Goal: Task Accomplishment & Management: Use online tool/utility

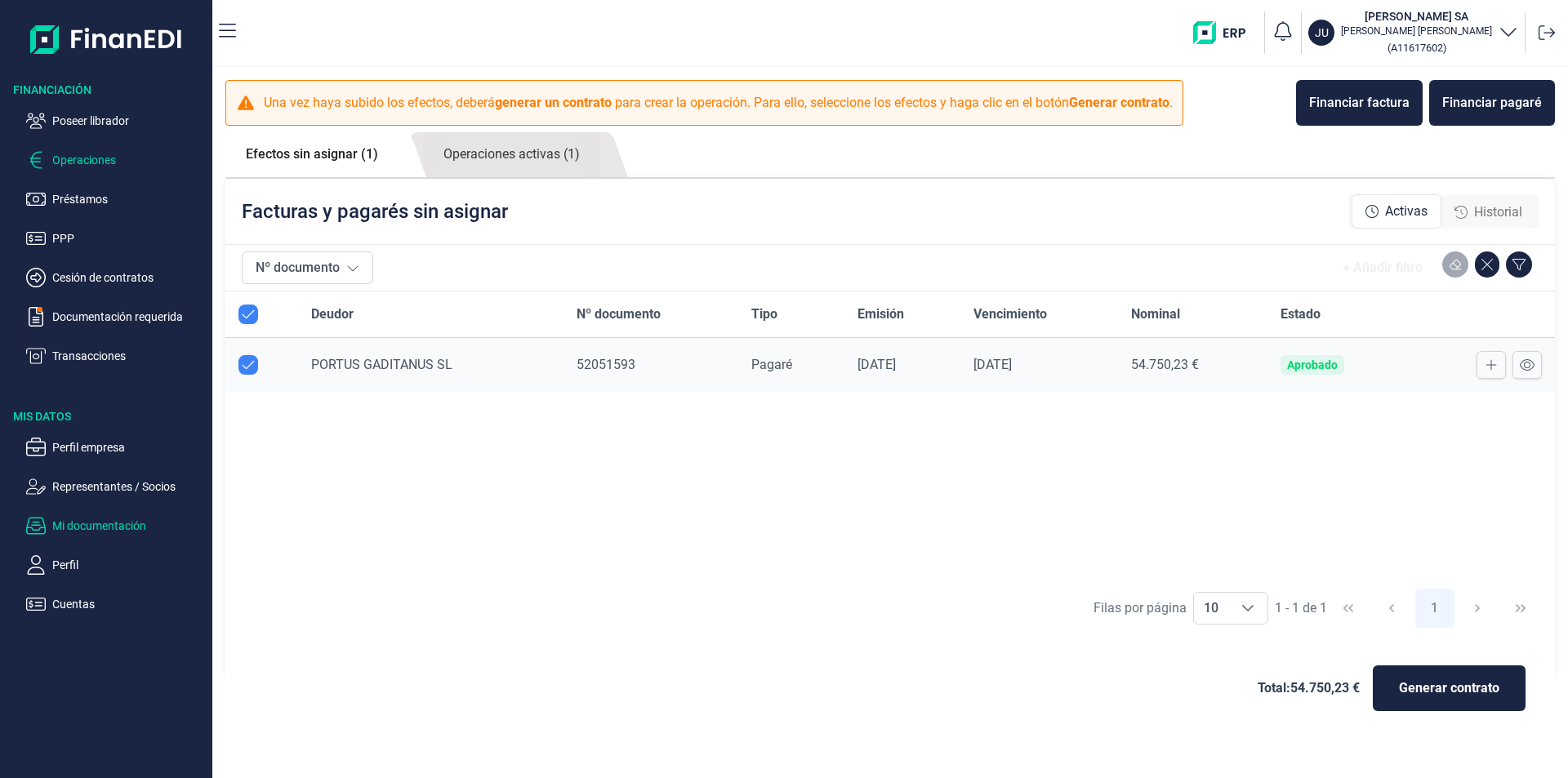
click at [106, 524] on p "Mi documentación" at bounding box center [129, 525] width 154 height 19
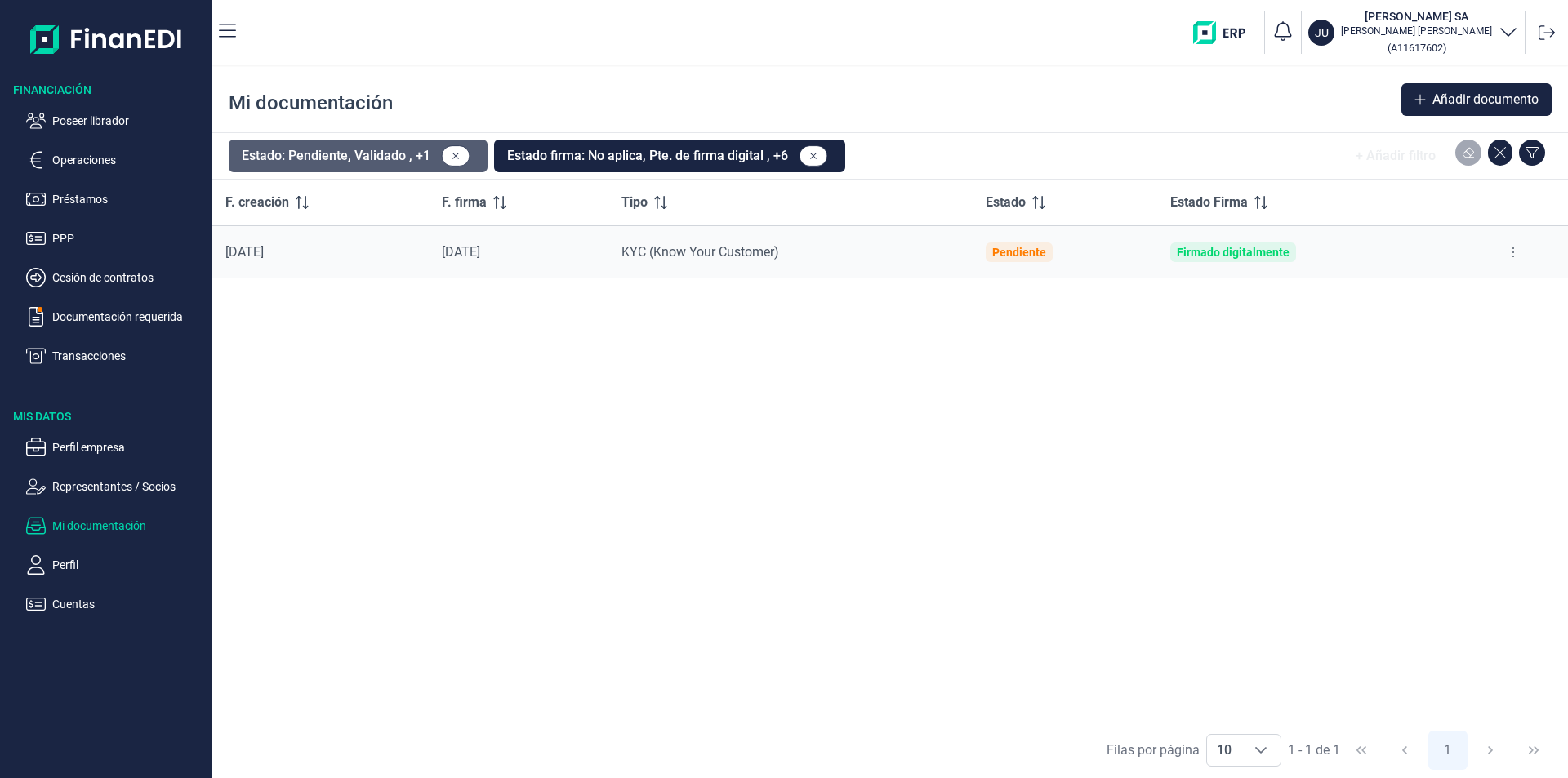
click at [400, 154] on button "Estado: Pendiente, Validado , +1" at bounding box center [358, 155] width 259 height 32
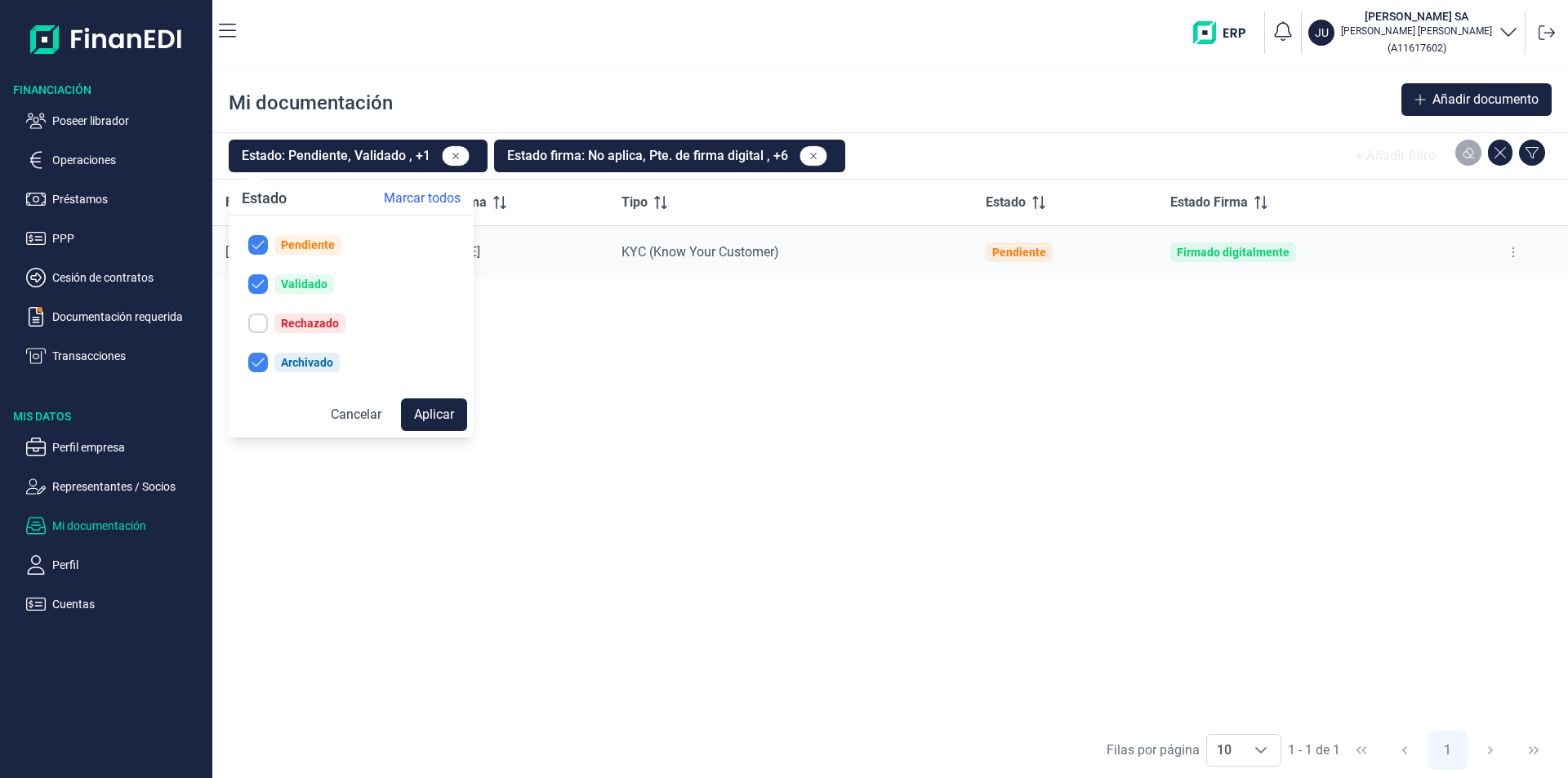
click at [283, 321] on div "Rechazado" at bounding box center [309, 323] width 71 height 19
checkbox input "true"
click at [426, 416] on button "Aplicar" at bounding box center [434, 414] width 66 height 32
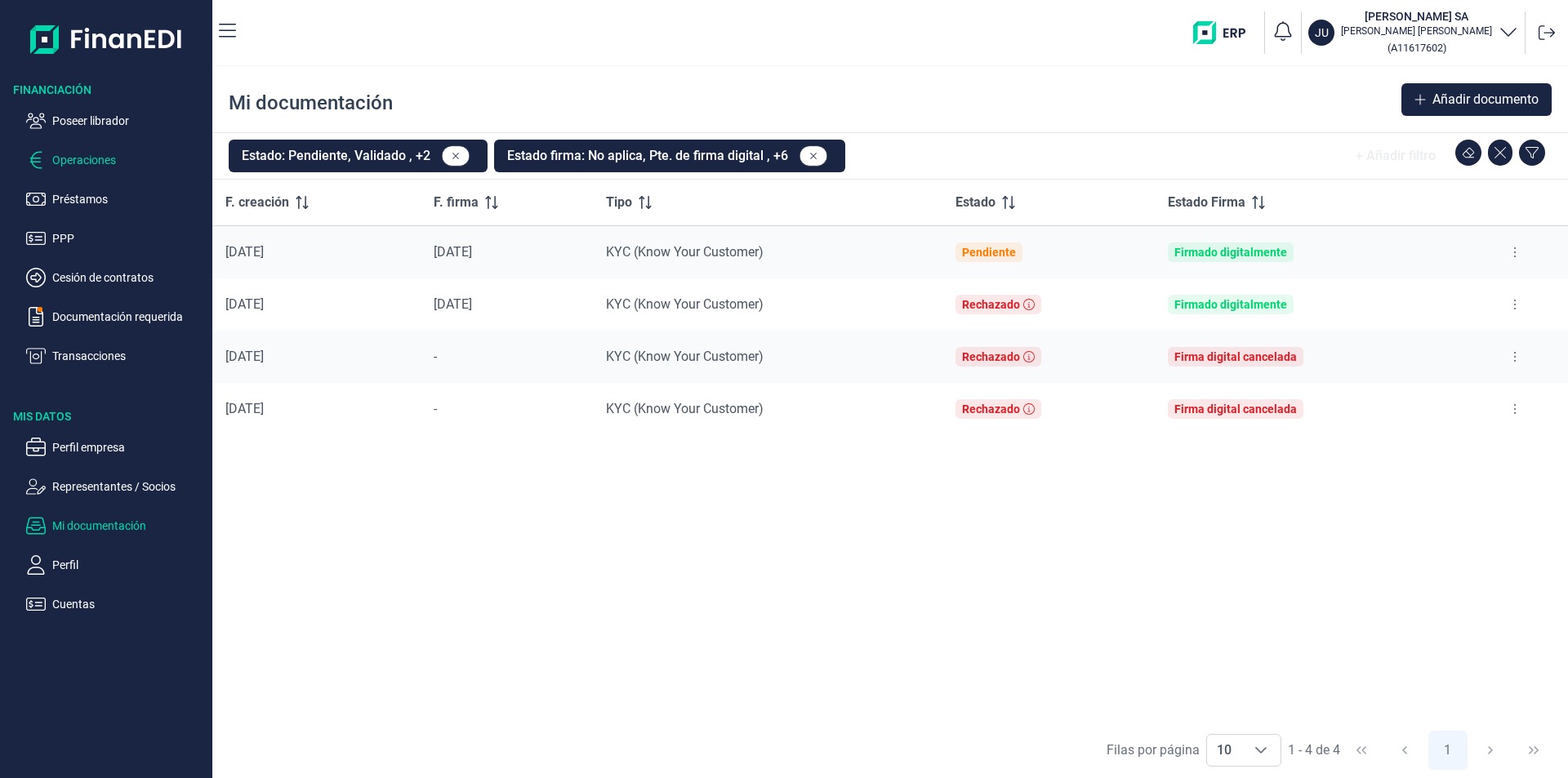
click at [95, 160] on p "Operaciones" at bounding box center [129, 160] width 154 height 19
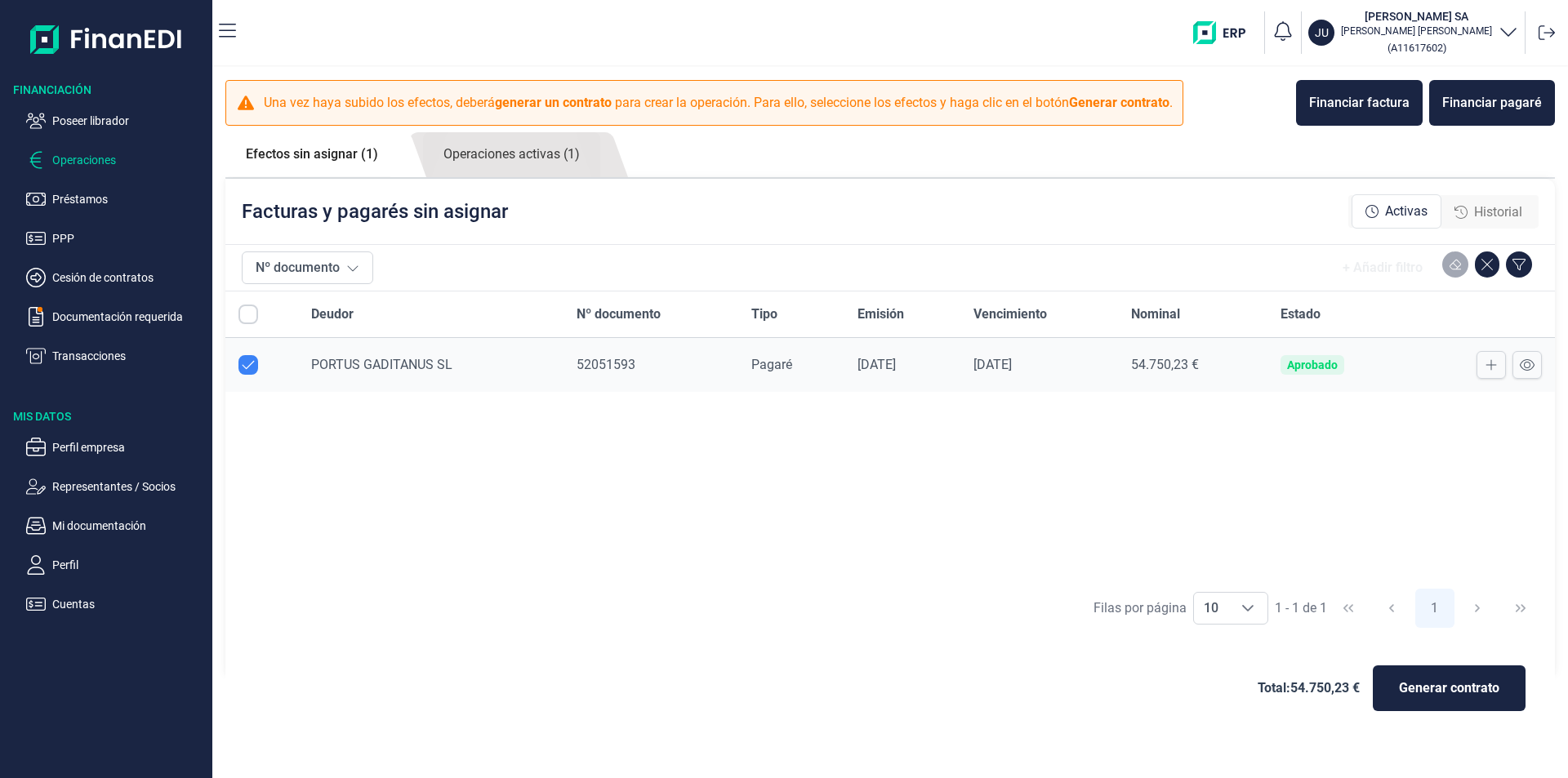
checkbox input "true"
click at [539, 156] on link "Operaciones activas (1)" at bounding box center [511, 154] width 177 height 44
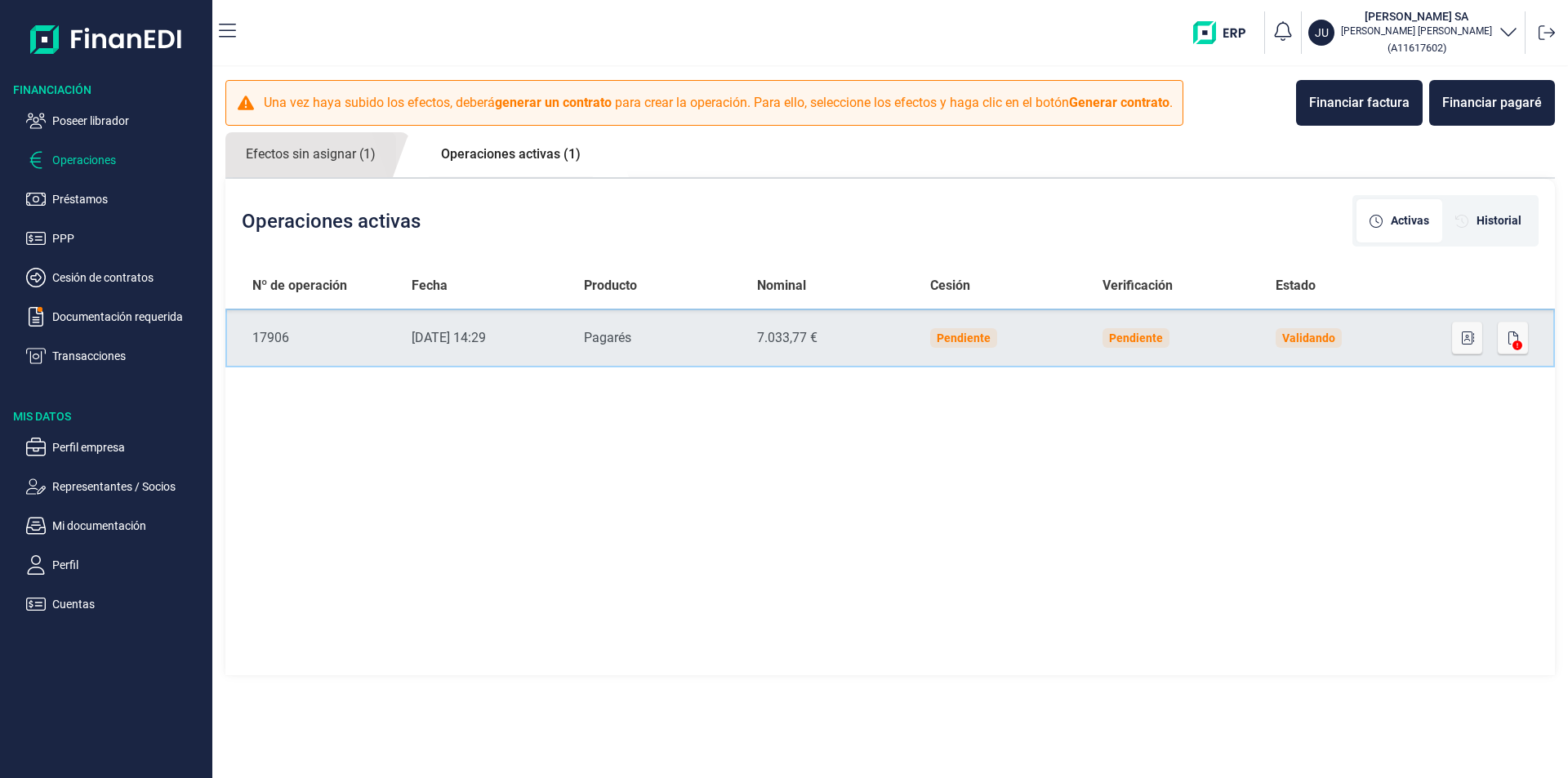
click at [879, 340] on div "7.033,77 €" at bounding box center [830, 338] width 147 height 19
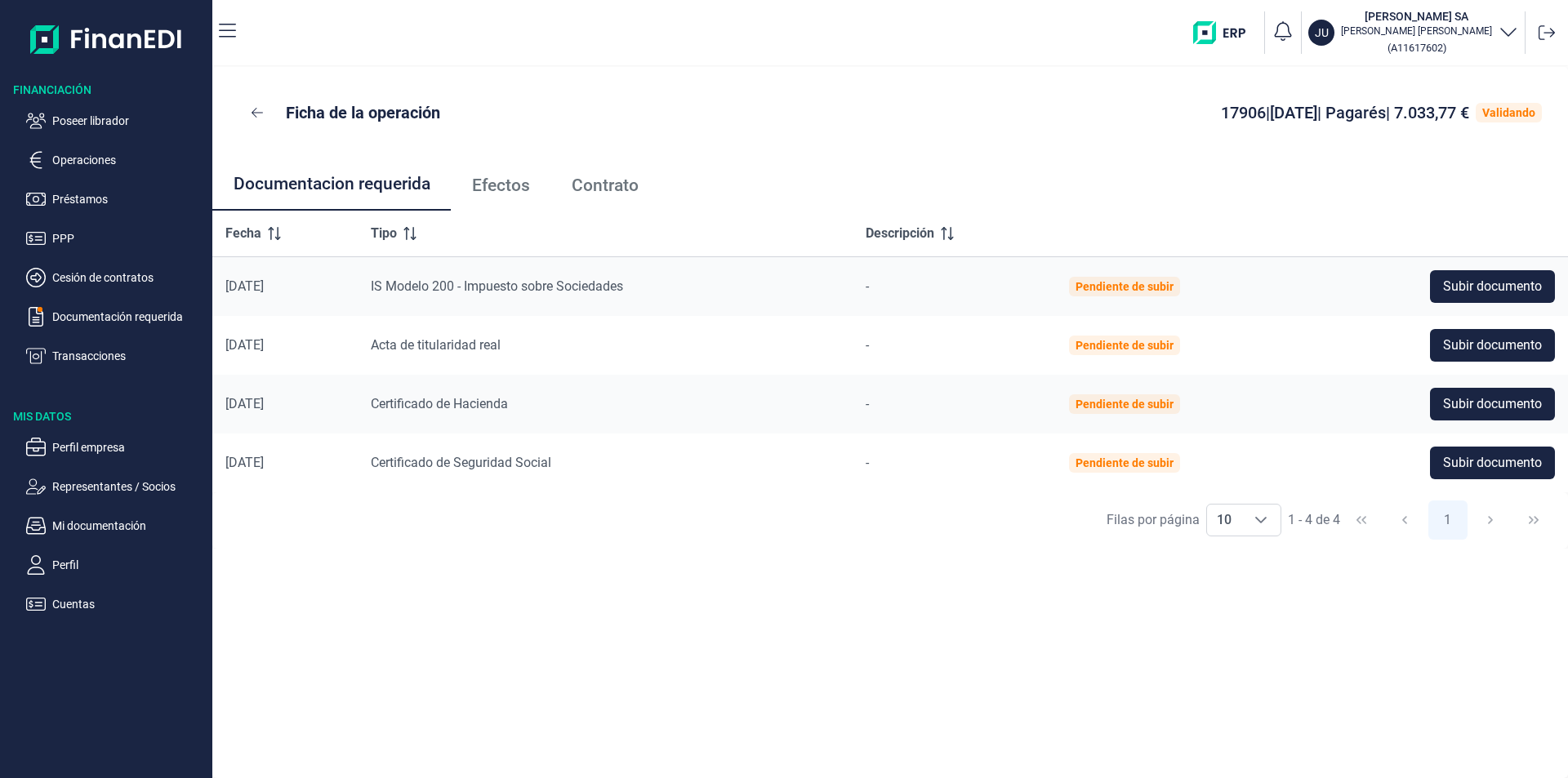
click at [519, 185] on span "Efectos" at bounding box center [501, 186] width 58 height 17
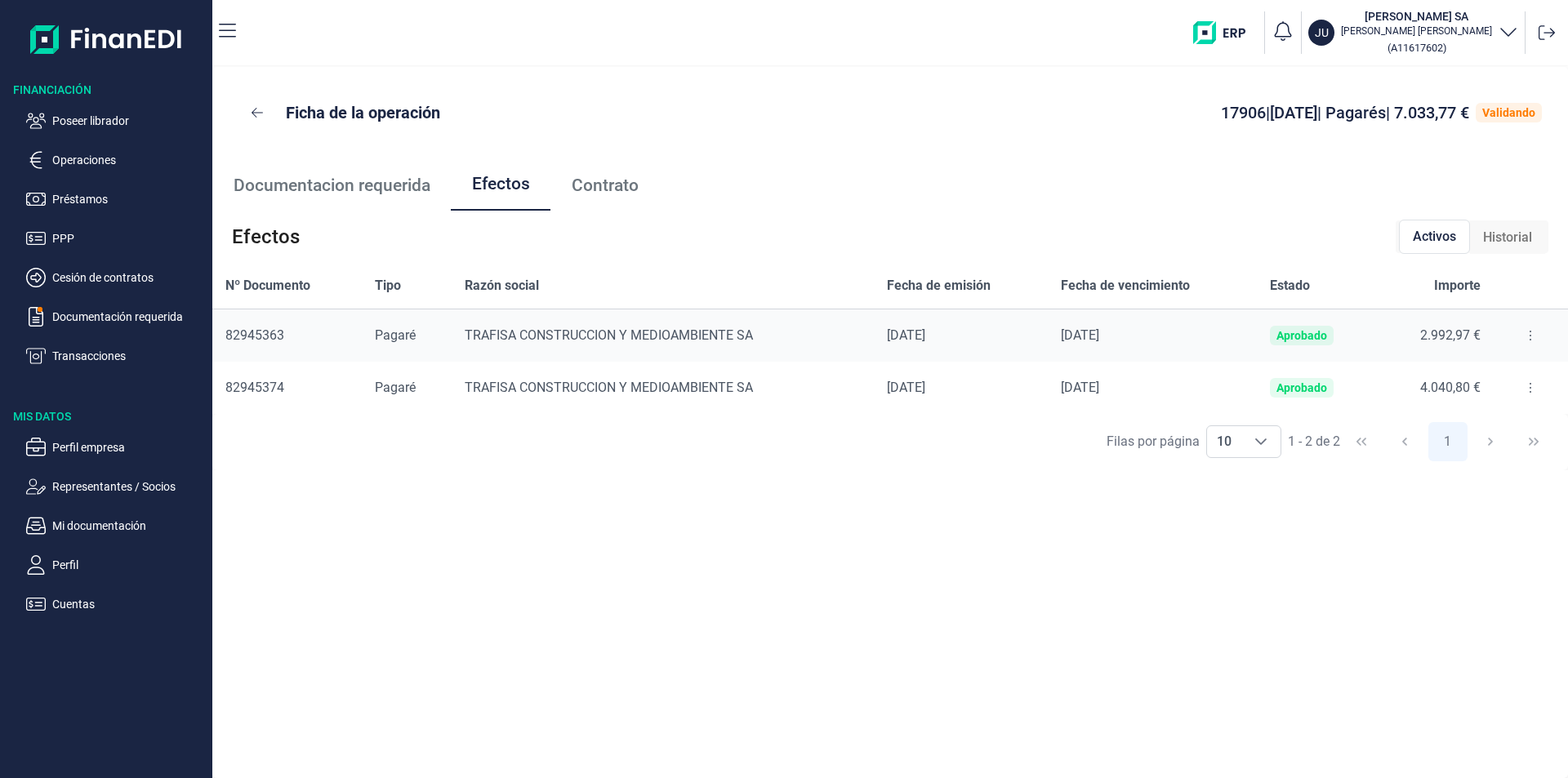
click at [1526, 340] on button at bounding box center [1530, 336] width 30 height 26
click at [1474, 375] on span "Detalles efecto" at bounding box center [1476, 376] width 74 height 17
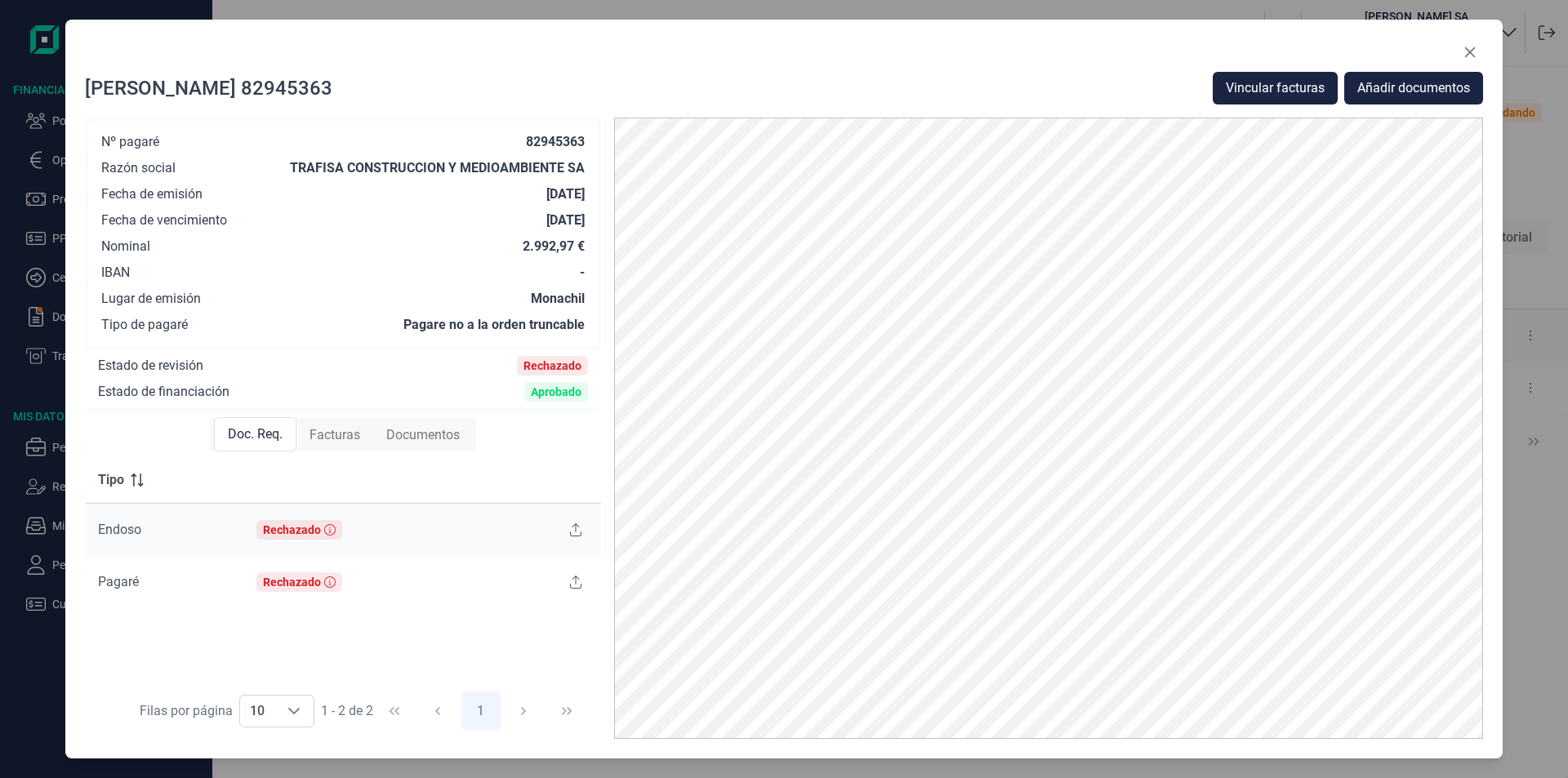
click at [348, 436] on span "Facturas" at bounding box center [335, 435] width 51 height 19
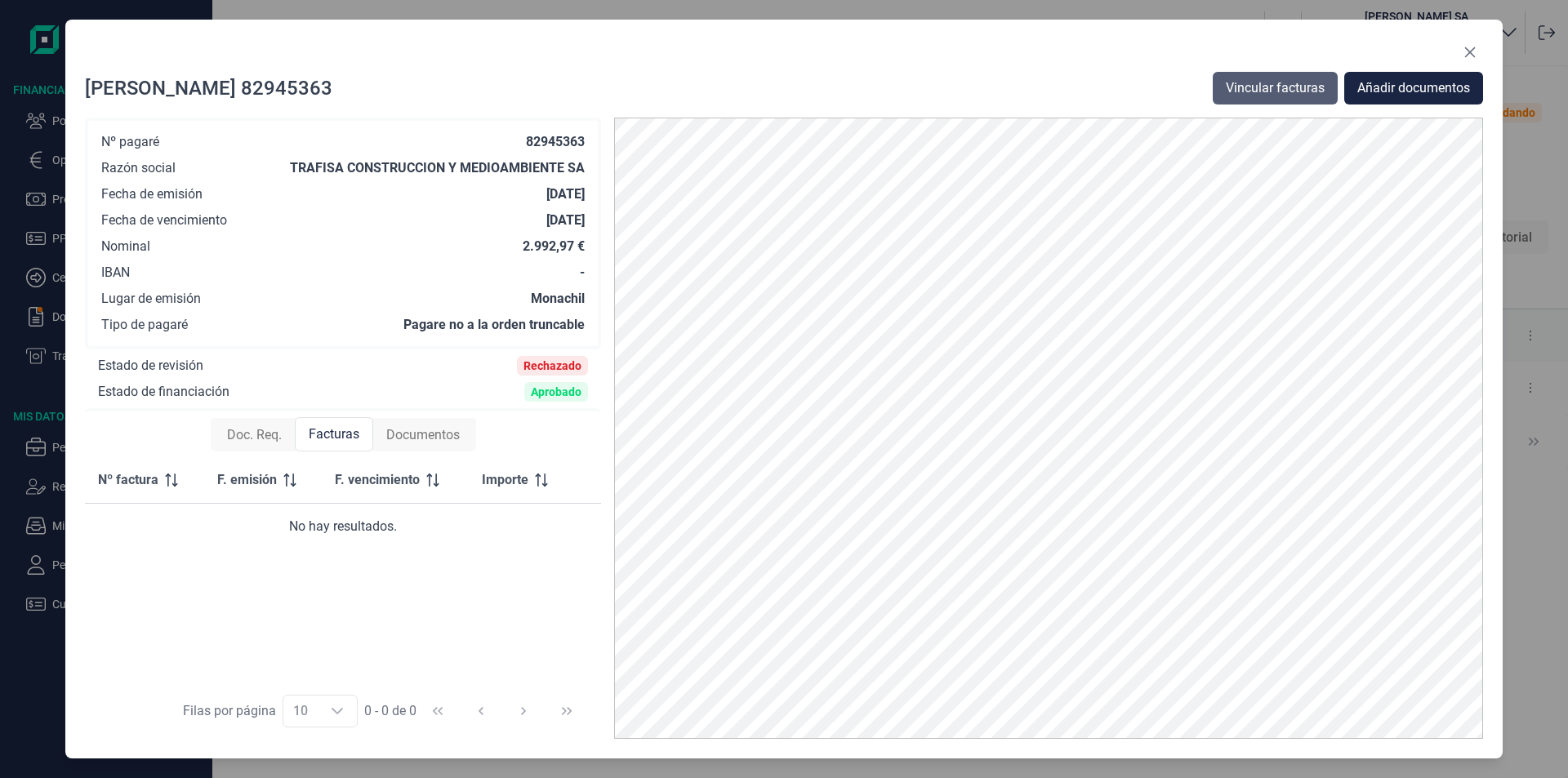
click at [1283, 85] on span "Vincular facturas" at bounding box center [1275, 88] width 99 height 19
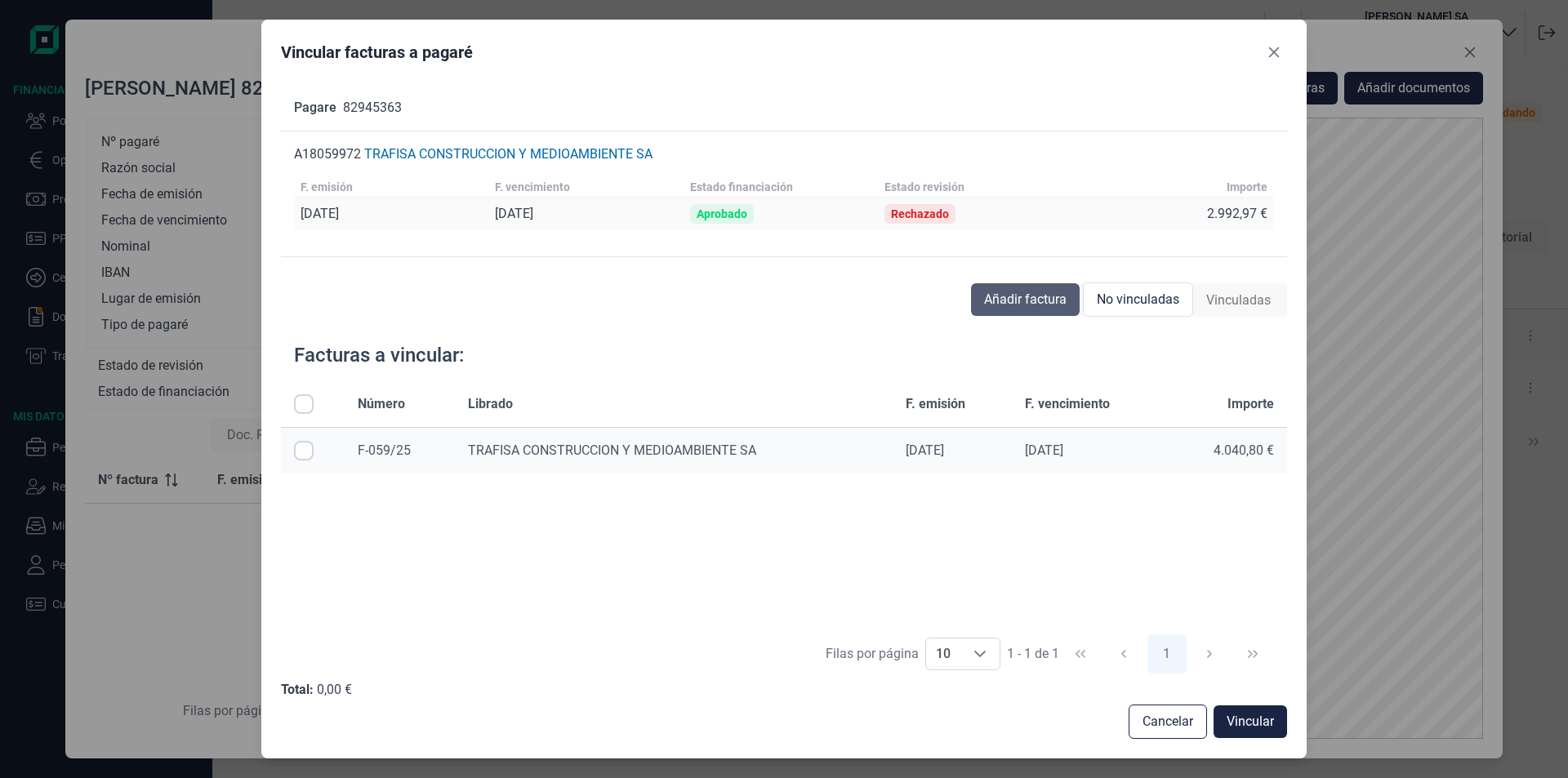
click at [1044, 298] on span "Añadir factura" at bounding box center [1025, 299] width 83 height 19
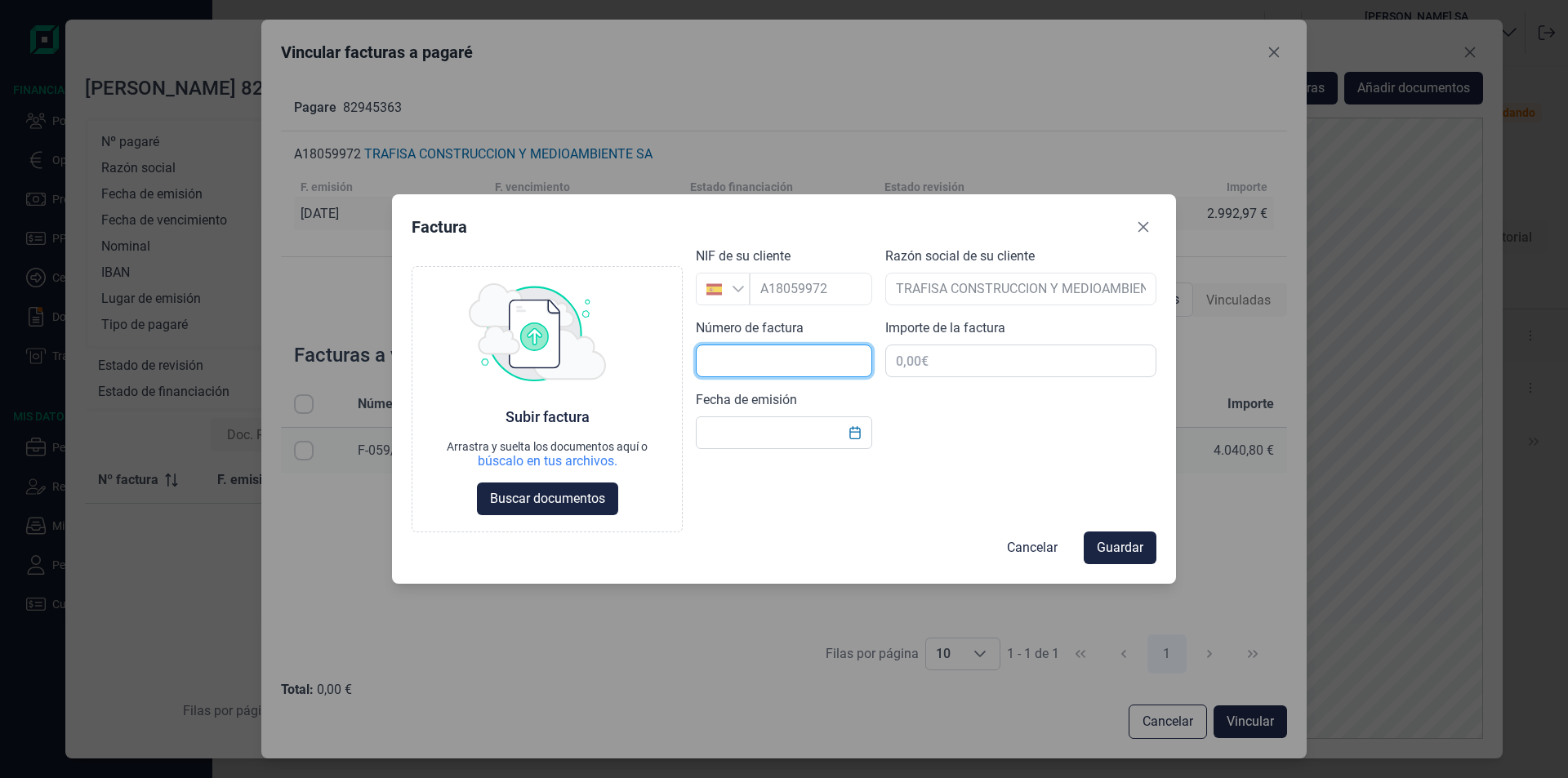
click at [730, 362] on input "text" at bounding box center [784, 360] width 176 height 32
type input "f"
type input "F-06025"
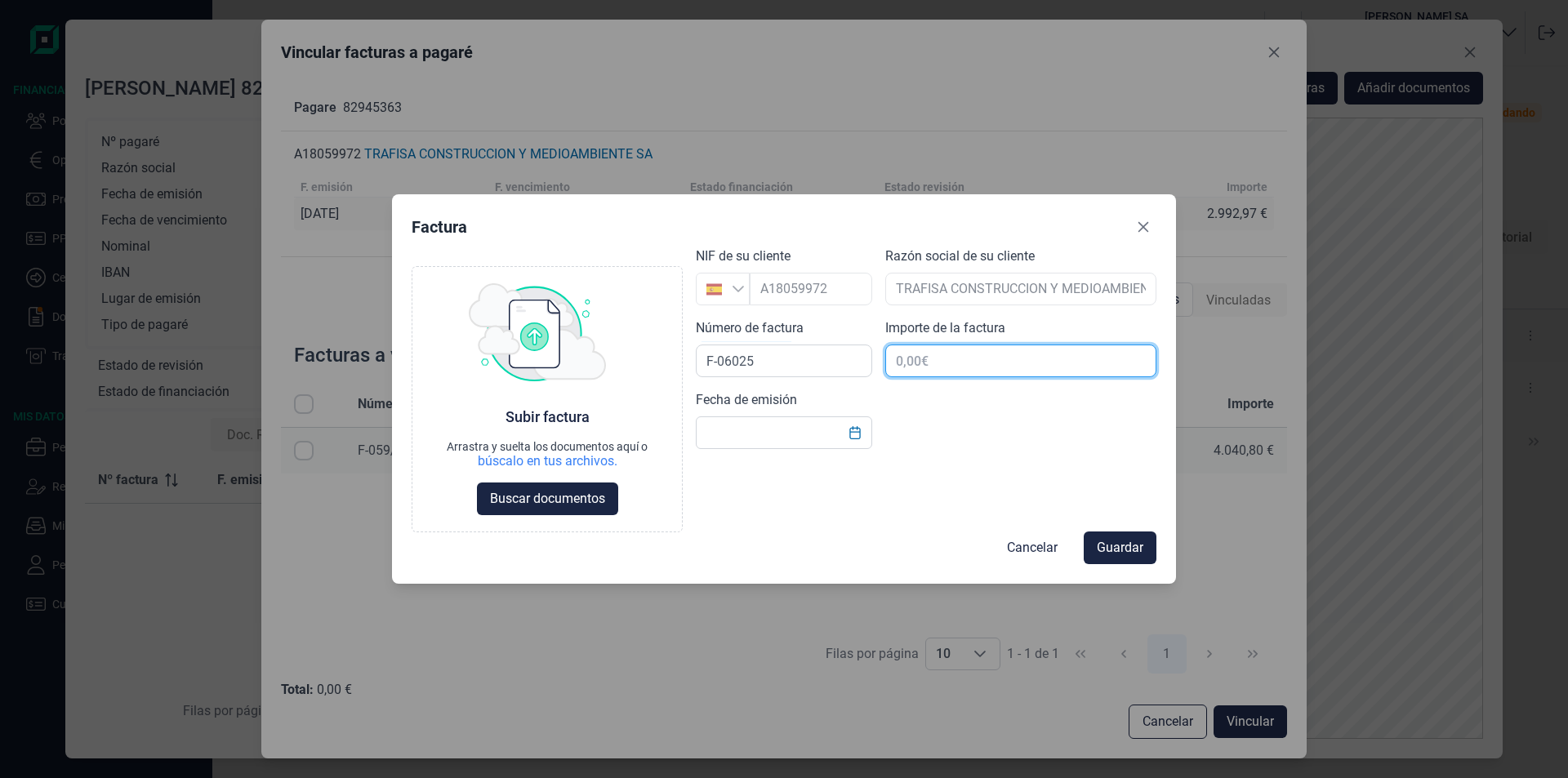
click at [978, 358] on input "text" at bounding box center [1020, 360] width 271 height 32
click at [721, 429] on input "text" at bounding box center [784, 432] width 176 height 32
type input "[DATE]"
click at [951, 362] on input "text" at bounding box center [1020, 360] width 271 height 32
click at [925, 360] on input "text" at bounding box center [1020, 360] width 271 height 32
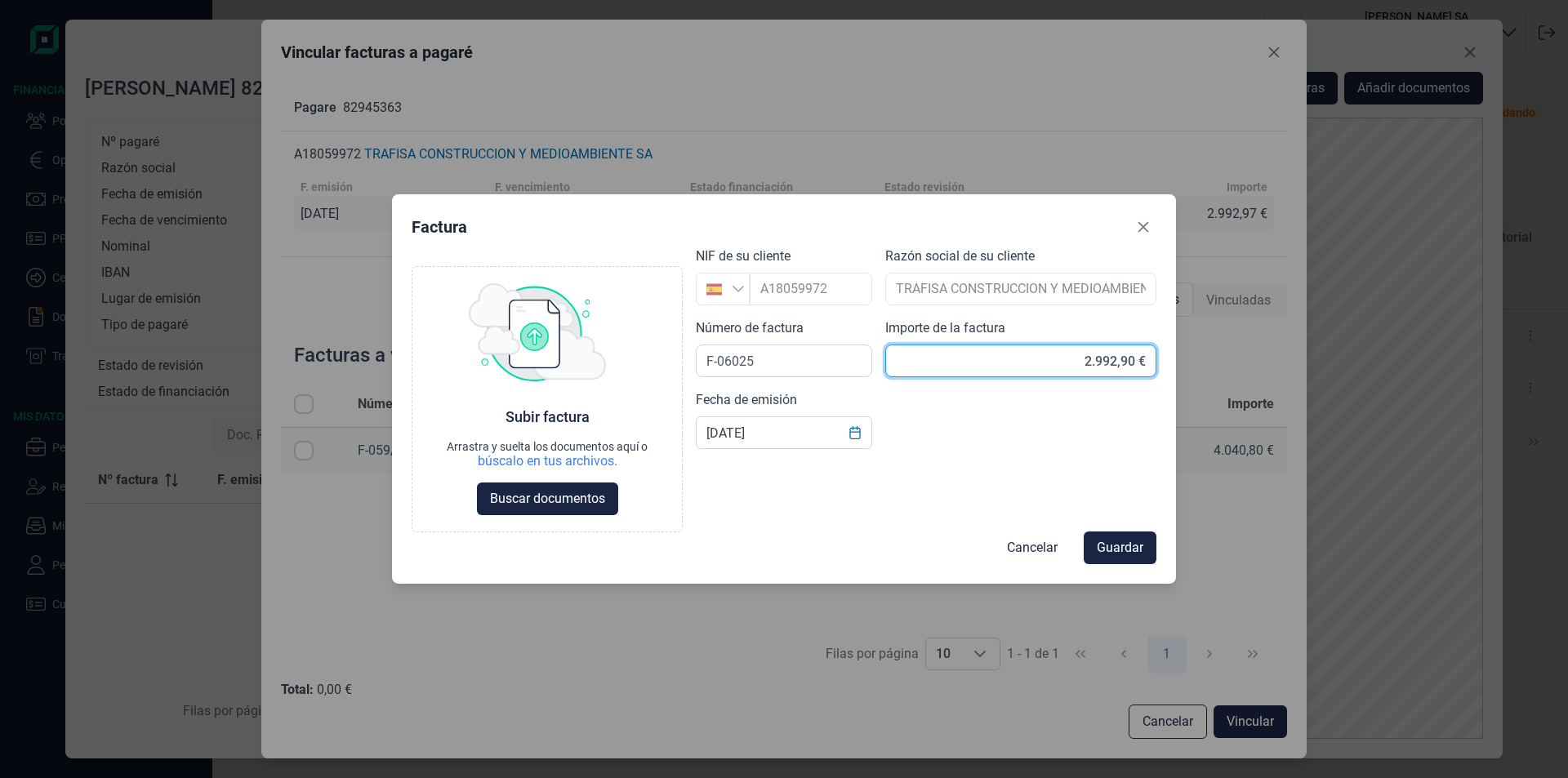
type input "2.992,97 €"
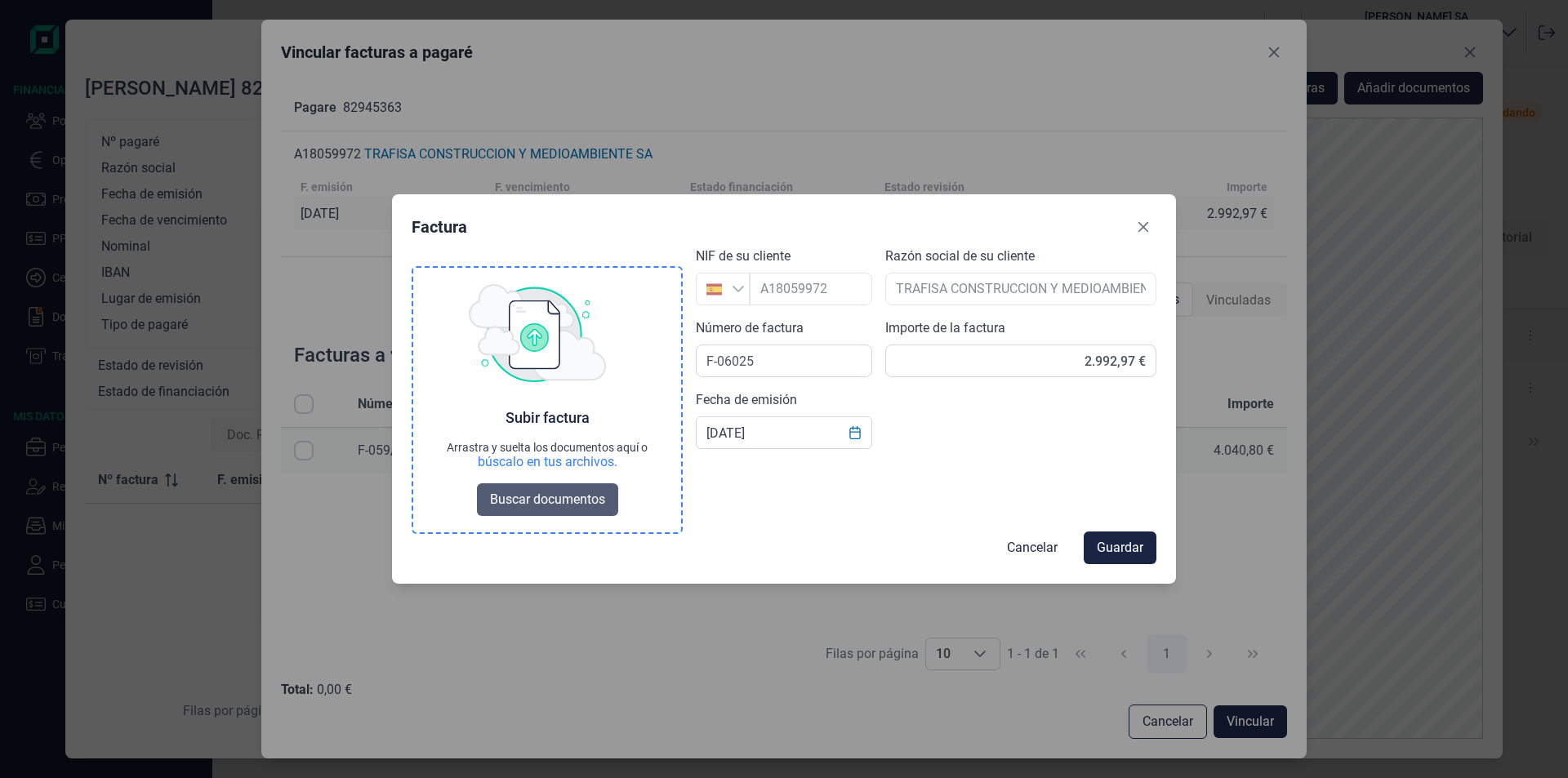
click at [573, 492] on span "Buscar documentos" at bounding box center [547, 499] width 115 height 19
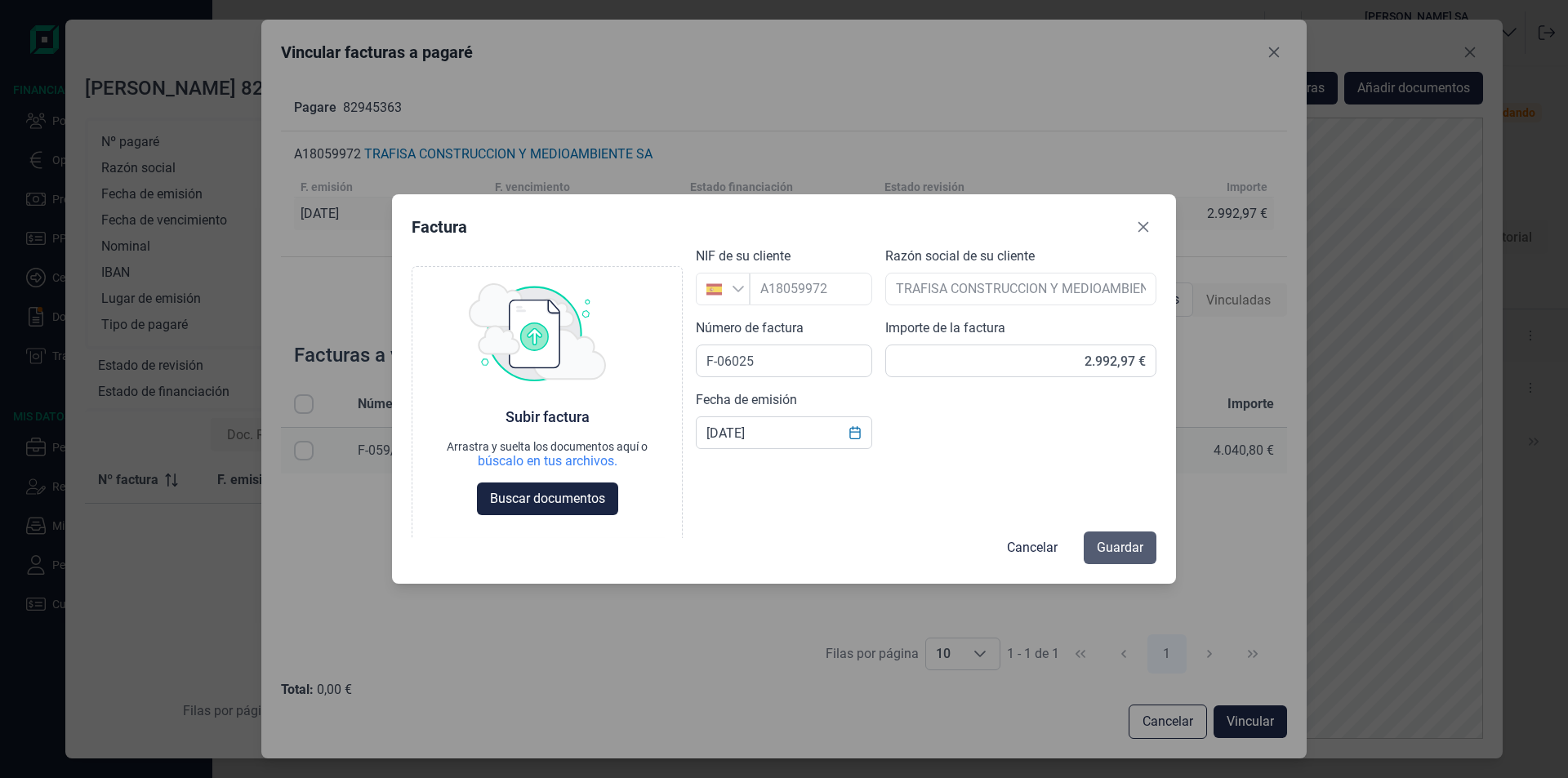
click at [1117, 549] on span "Guardar" at bounding box center [1120, 548] width 46 height 19
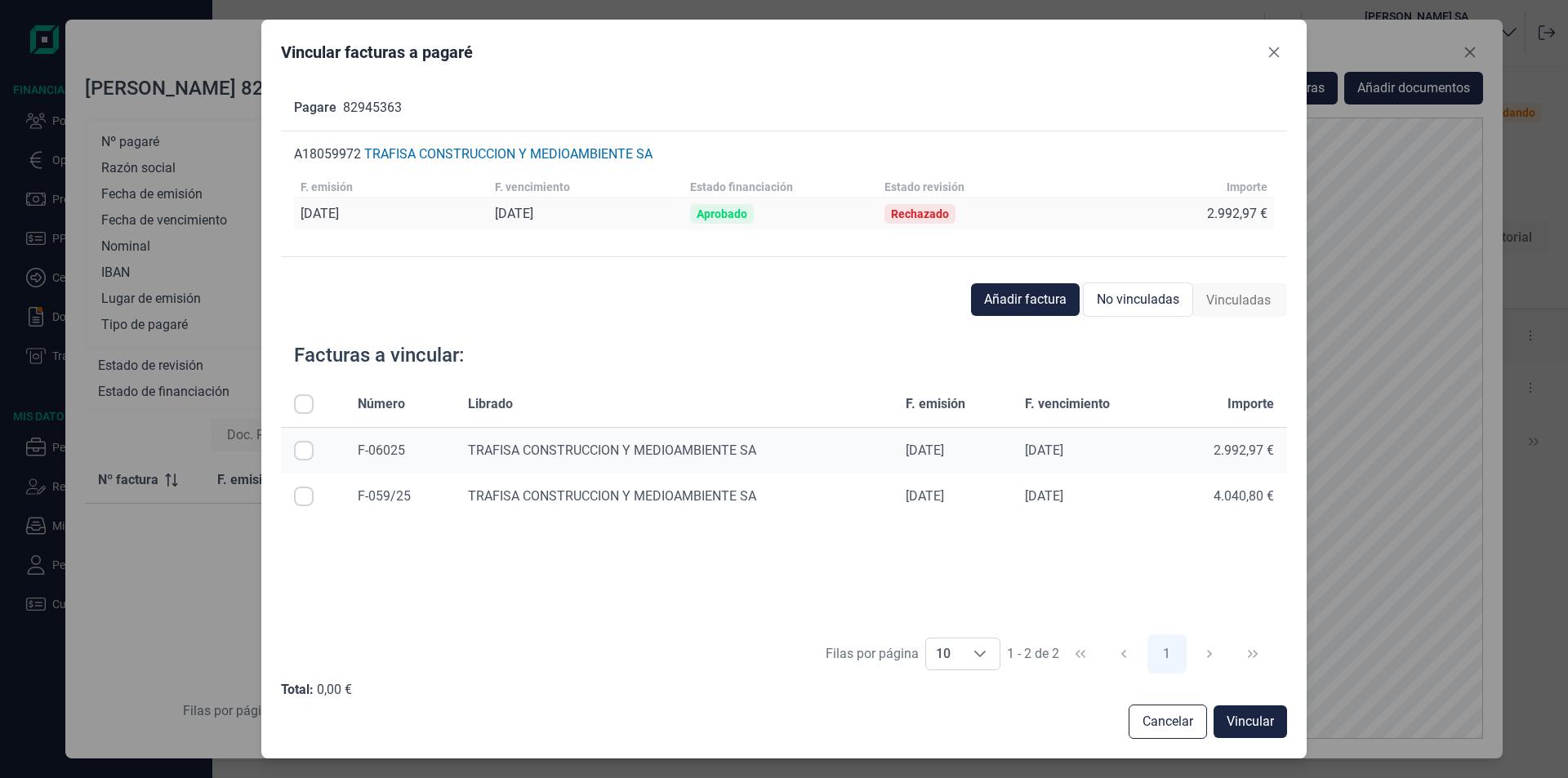
click at [298, 447] on input "Row Selected null" at bounding box center [304, 450] width 19 height 19
checkbox input "true"
click at [1239, 719] on span "Vincular" at bounding box center [1250, 721] width 47 height 19
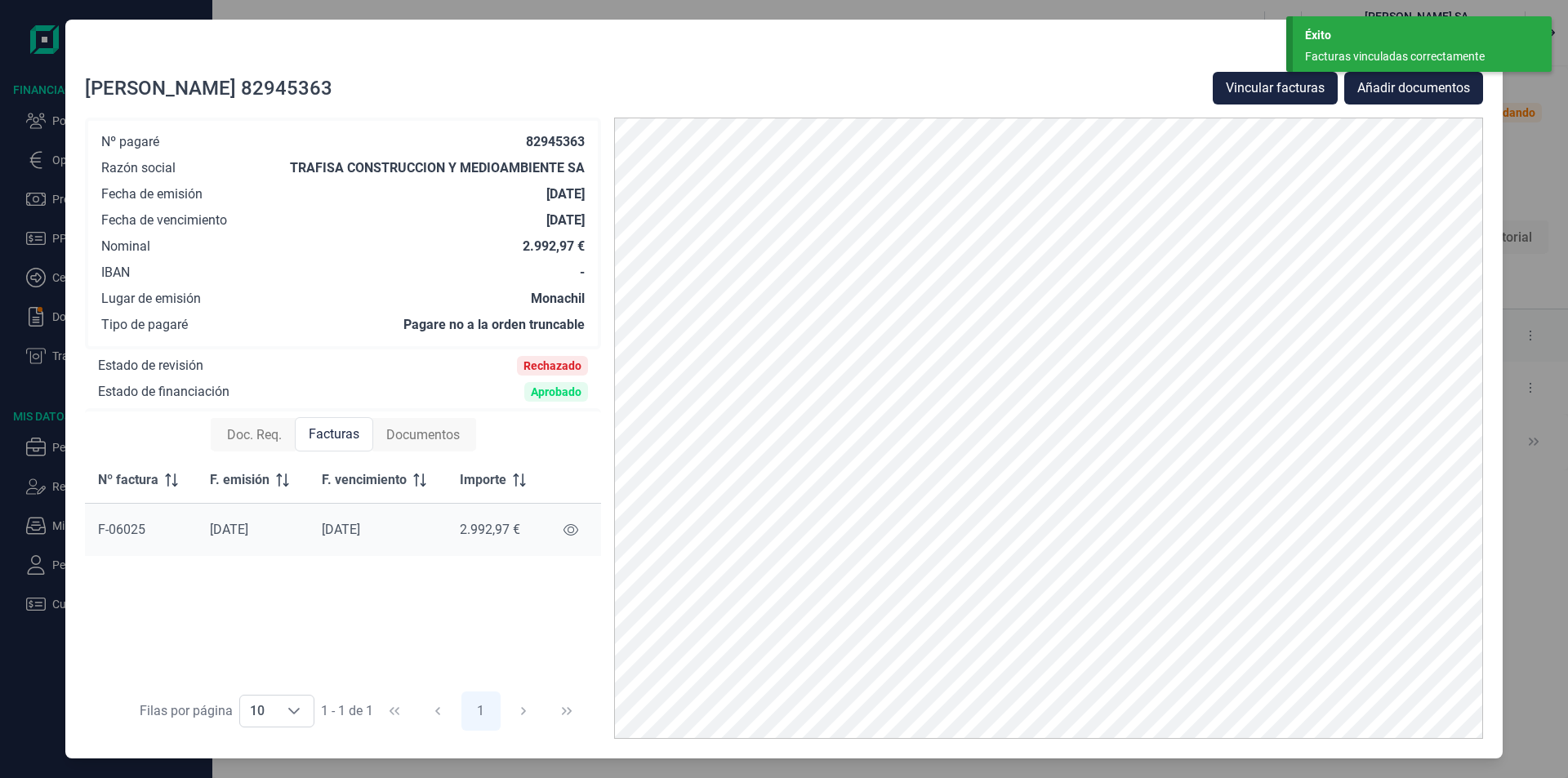
click at [1358, 42] on div "Éxito" at bounding box center [1421, 36] width 235 height 17
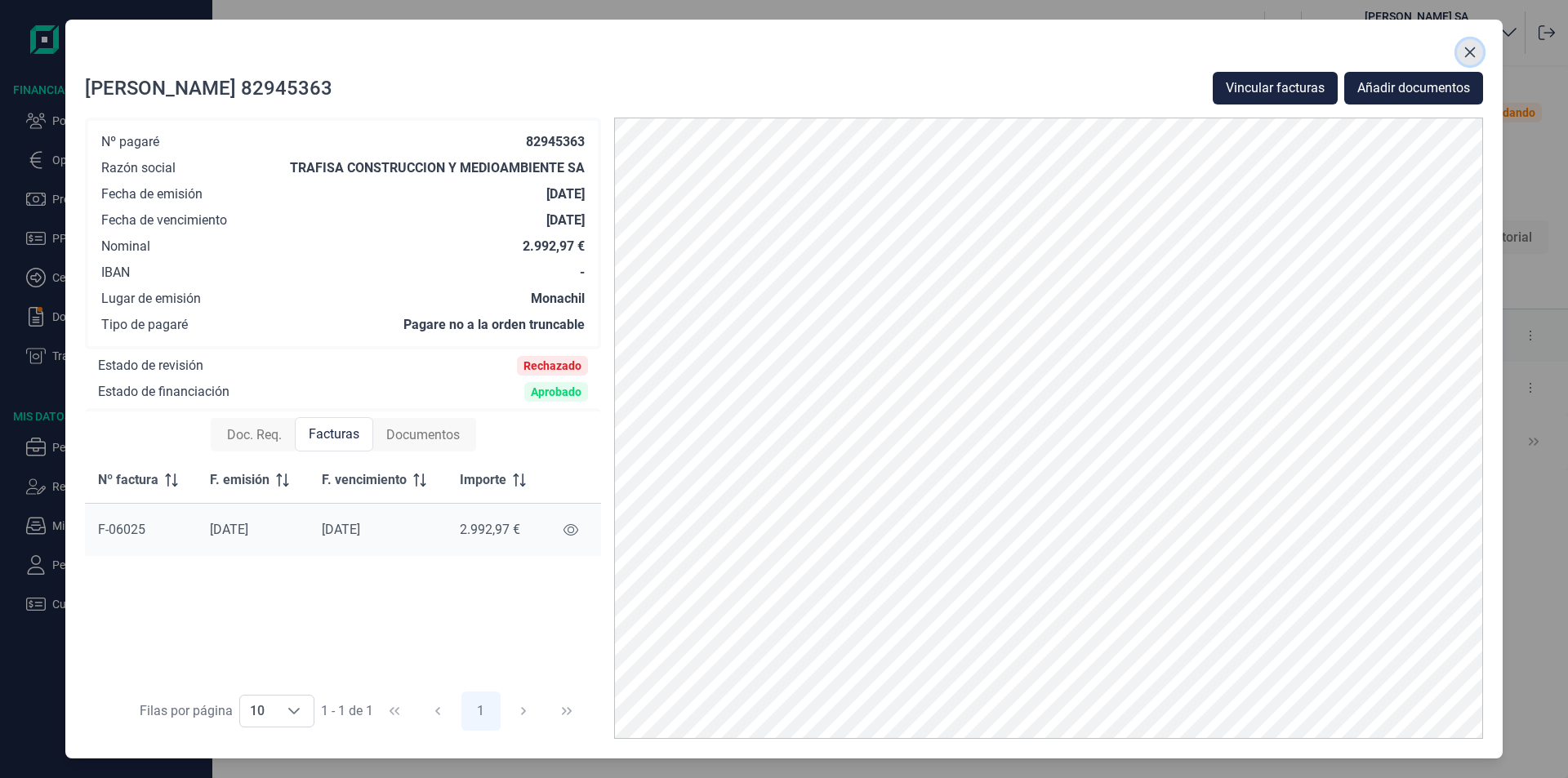
click at [1469, 50] on icon "Close" at bounding box center [1469, 51] width 13 height 13
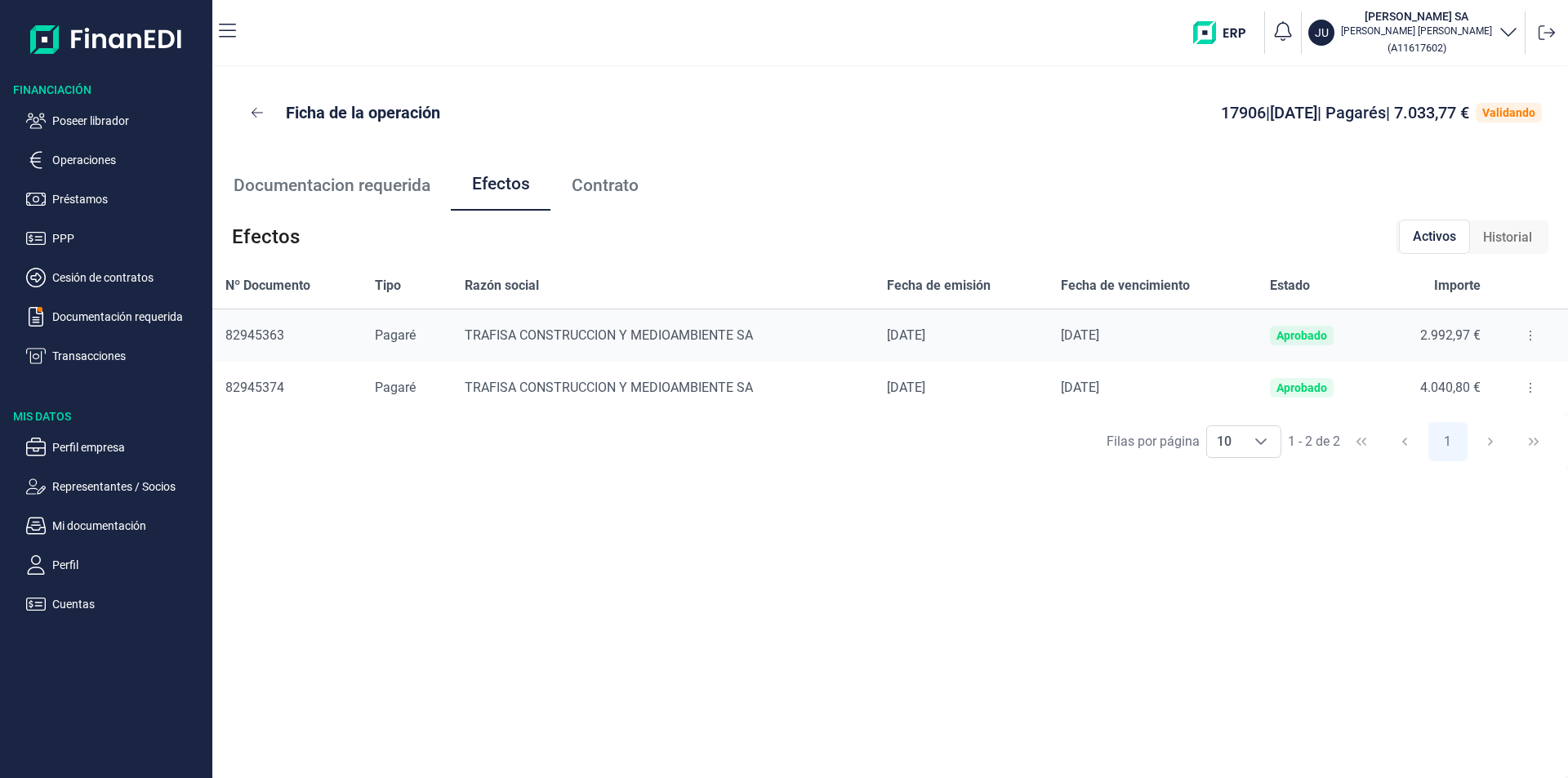
click at [1529, 386] on icon at bounding box center [1530, 387] width 3 height 13
click at [1496, 426] on span "Detalles efecto" at bounding box center [1476, 428] width 74 height 17
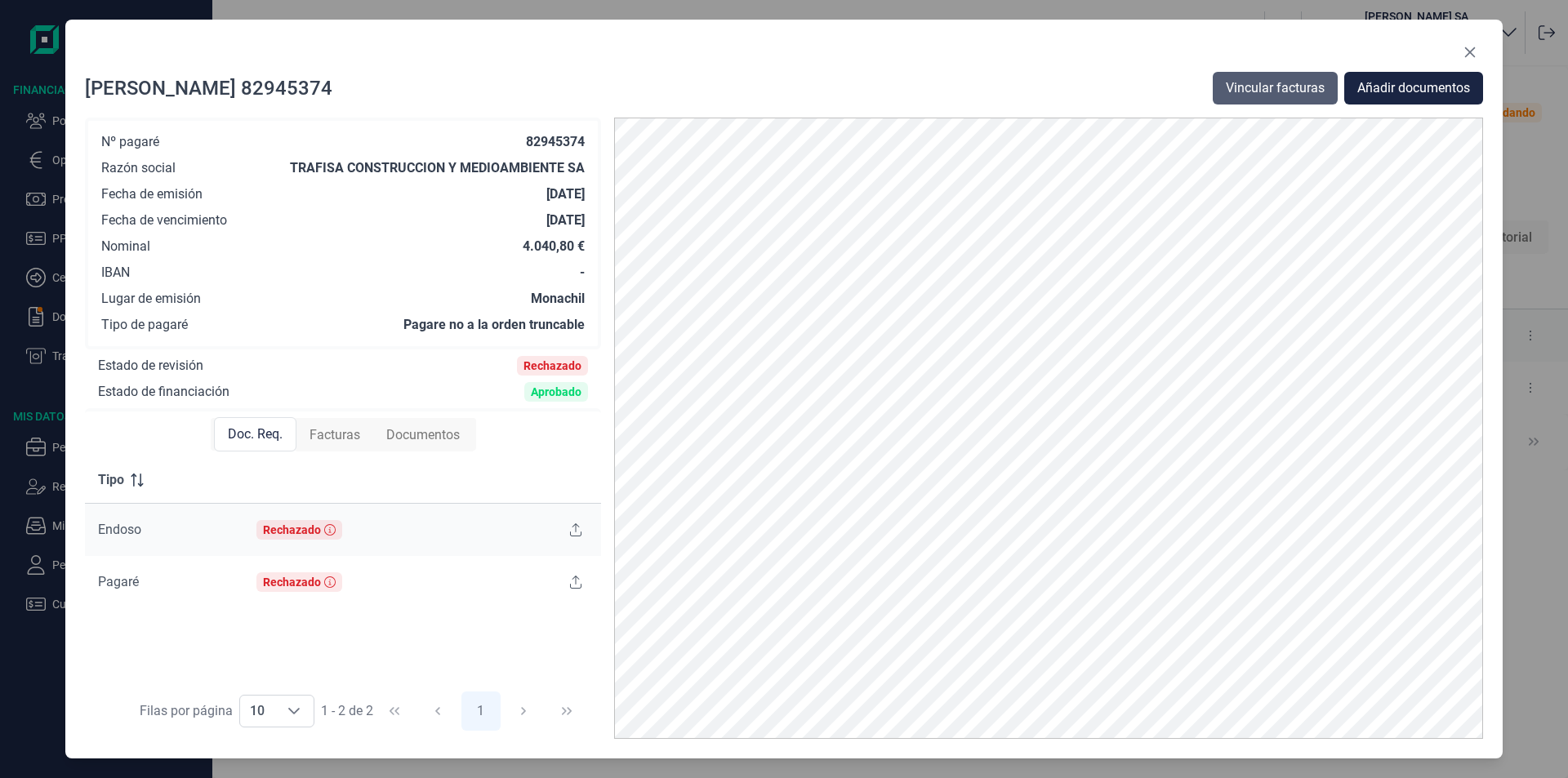
click at [1291, 89] on span "Vincular facturas" at bounding box center [1275, 88] width 99 height 19
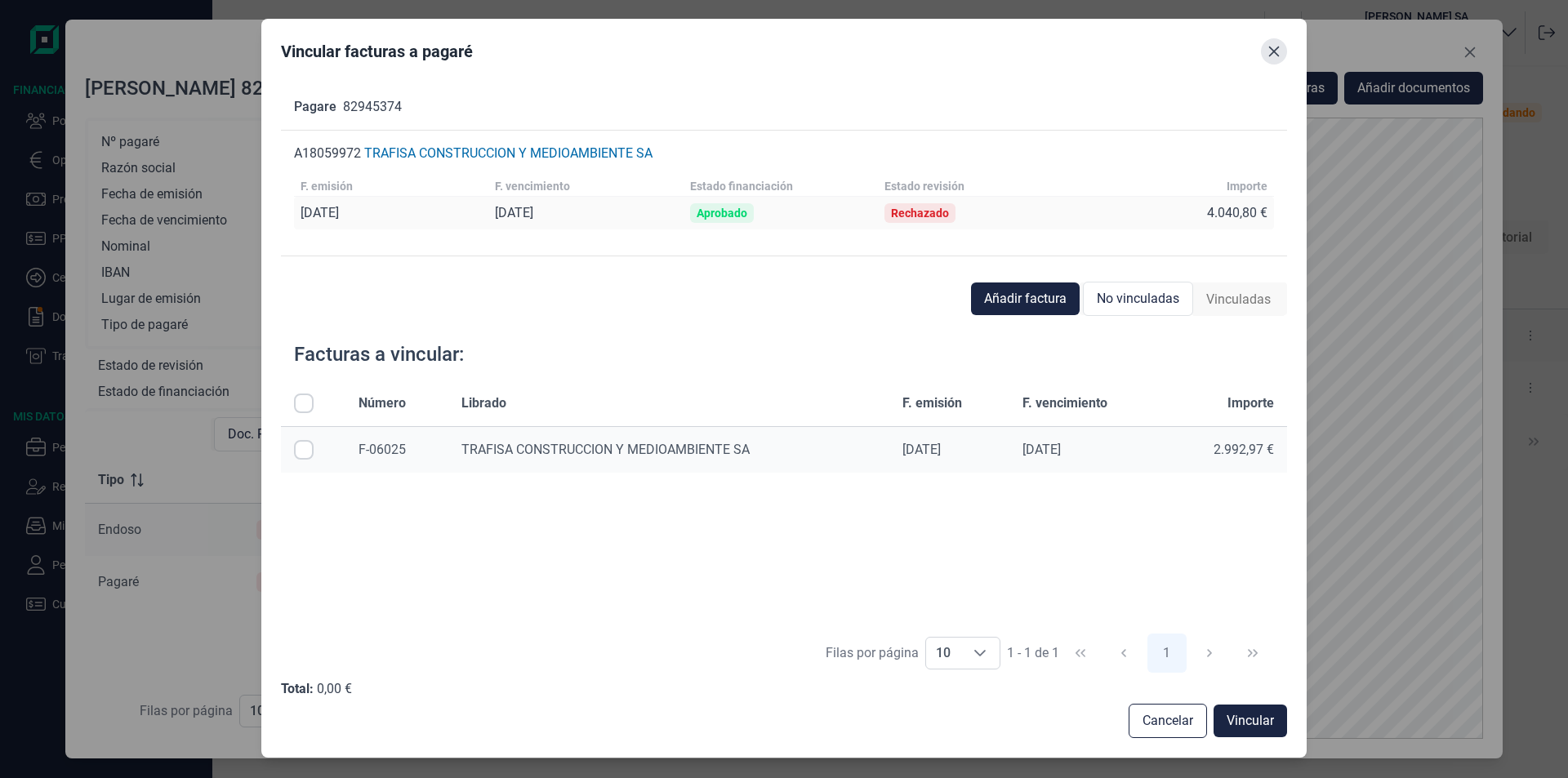
click at [1273, 50] on icon "Close" at bounding box center [1274, 51] width 10 height 10
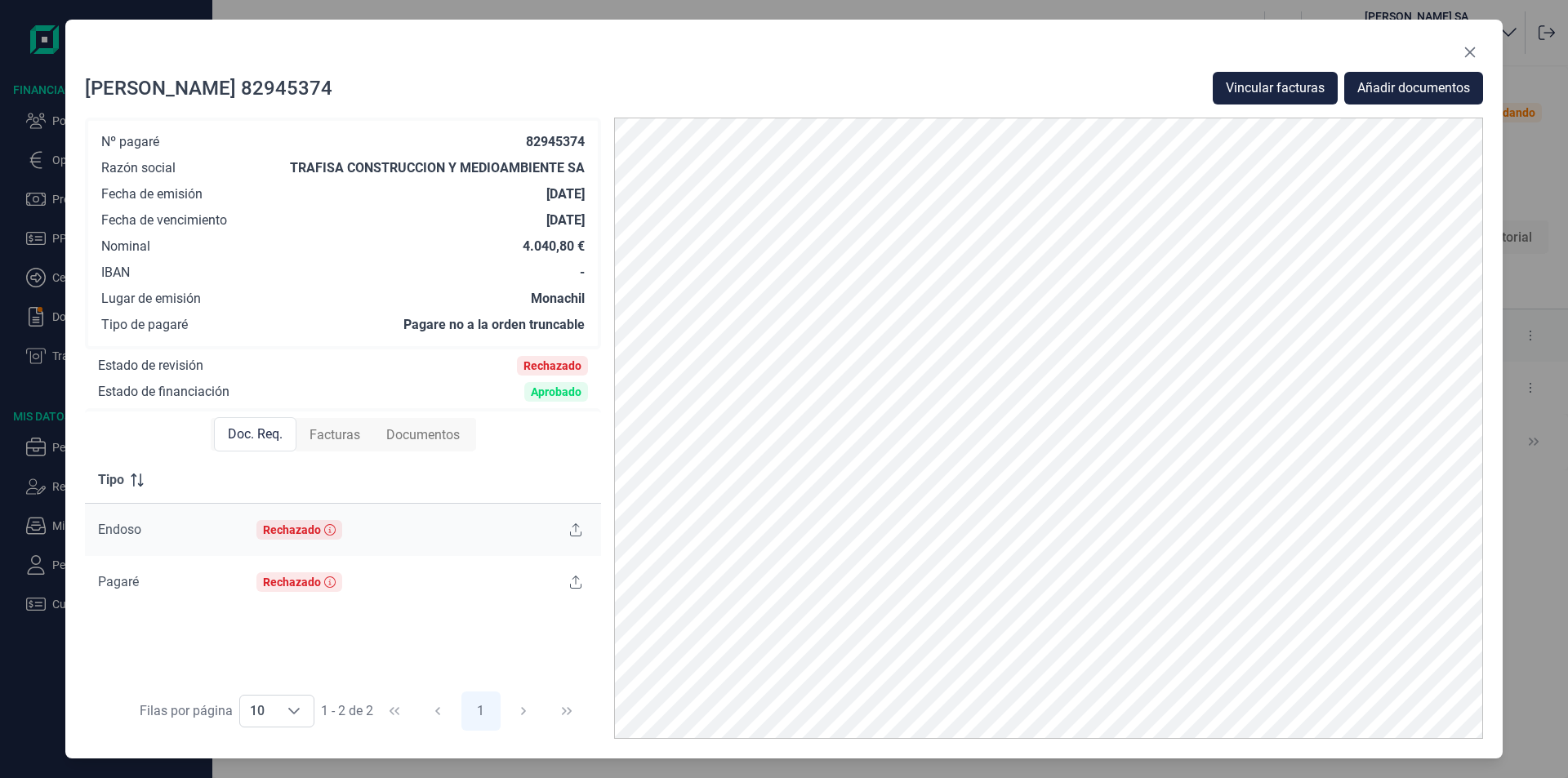
click at [336, 430] on span "Facturas" at bounding box center [335, 435] width 51 height 19
click at [1471, 49] on icon "Close" at bounding box center [1469, 51] width 13 height 13
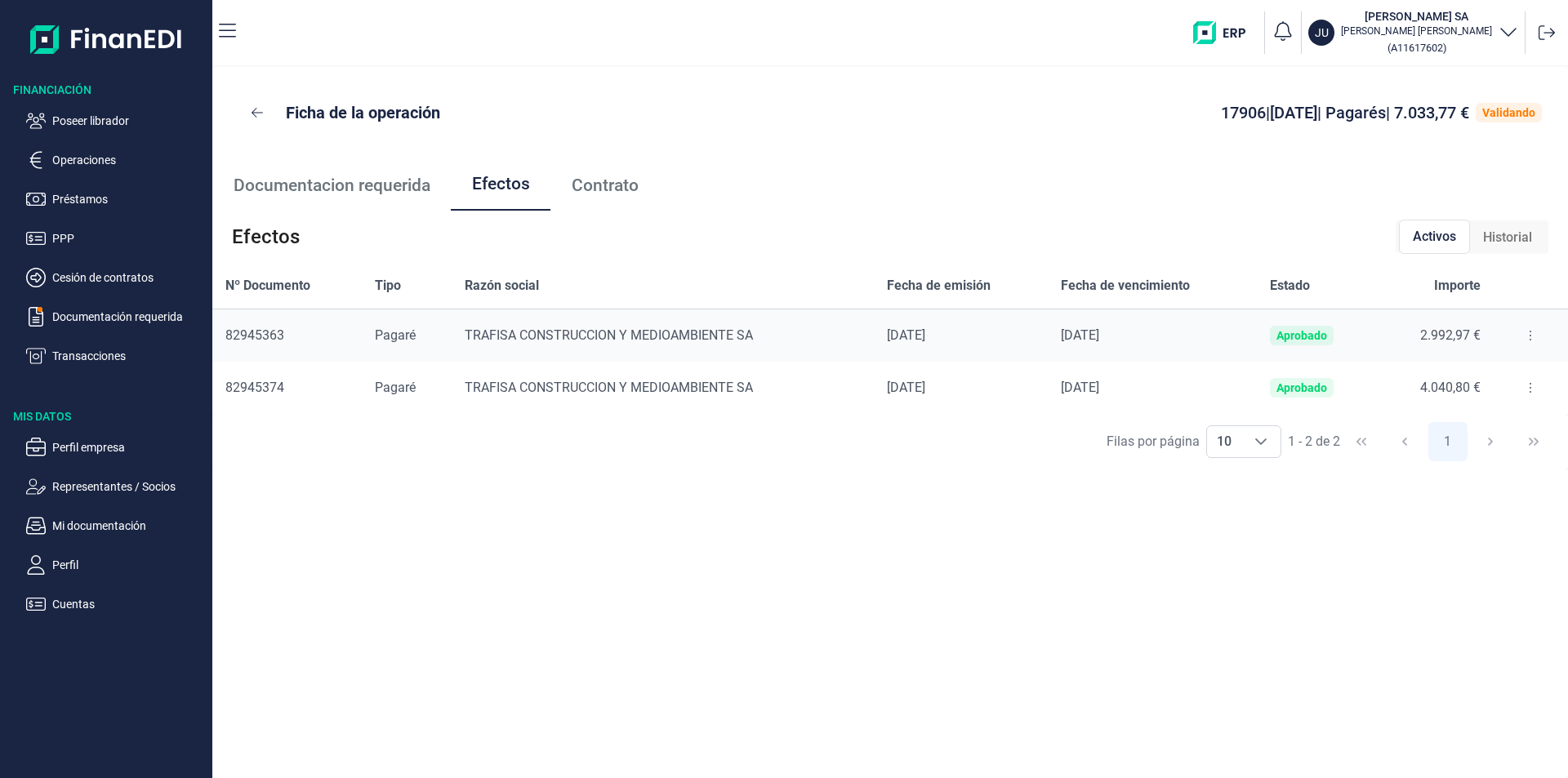
click at [576, 518] on div "Ficha de la operación 17906 | [DATE] | Pagarés | 7.033,77 € Validando Documenta…" at bounding box center [889, 422] width 1355 height 711
